Goal: Task Accomplishment & Management: Manage account settings

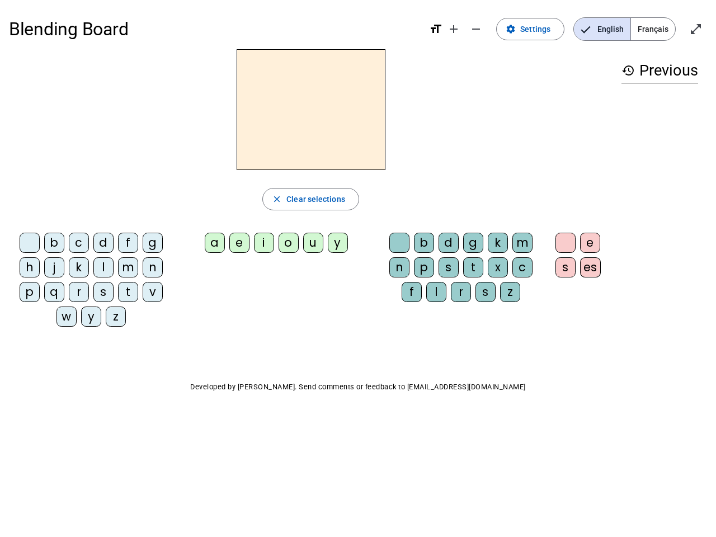
click at [454, 29] on mat-icon "add" at bounding box center [453, 28] width 13 height 13
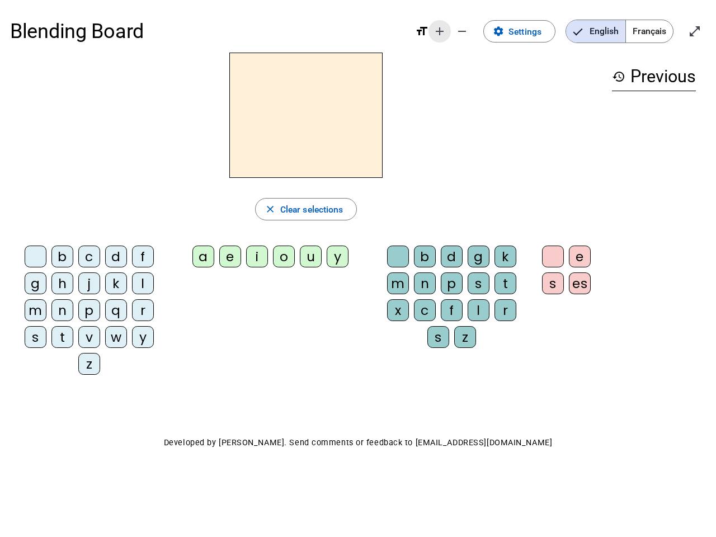
click at [476, 29] on div "Blending Board format_size add remove settings Settings English Français open_i…" at bounding box center [357, 31] width 695 height 42
click at [531, 29] on span "Settings" at bounding box center [524, 31] width 33 height 15
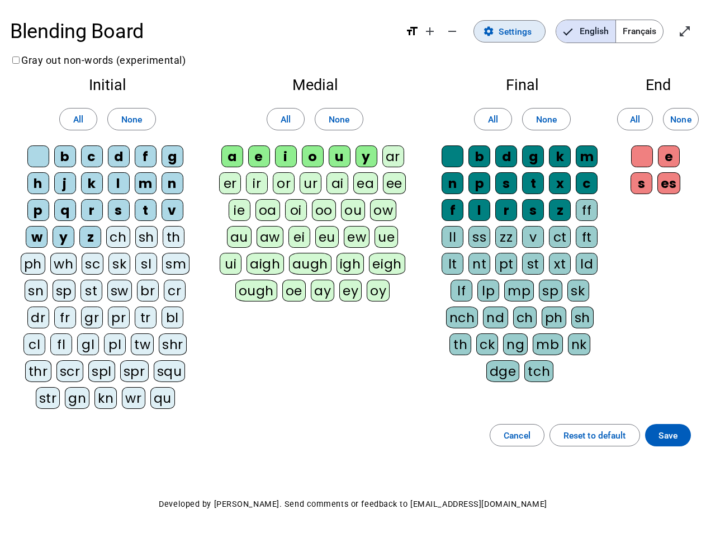
click at [602, 29] on span "English" at bounding box center [585, 31] width 59 height 22
click at [652, 29] on span "Français" at bounding box center [639, 31] width 47 height 22
click at [652, 29] on span "Français" at bounding box center [631, 31] width 64 height 22
click at [695, 29] on span "Enter full screen" at bounding box center [684, 31] width 27 height 27
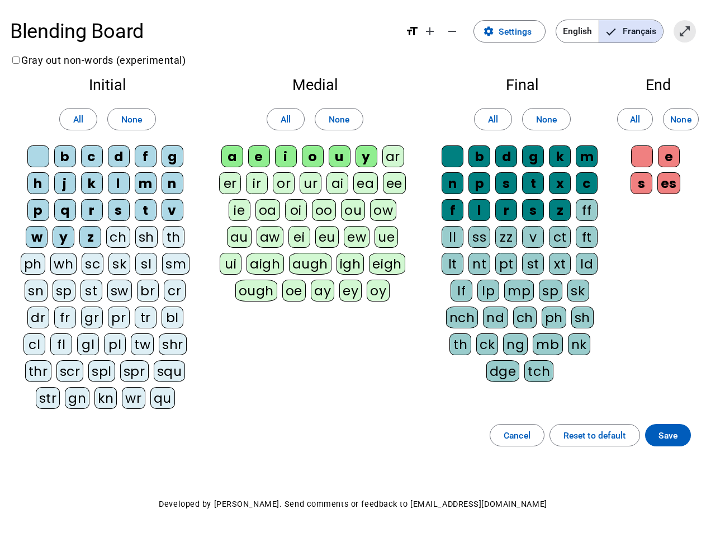
click at [310, 199] on letter-bubble "oi" at bounding box center [298, 212] width 27 height 27
click at [32, 245] on div "w" at bounding box center [37, 237] width 22 height 22
